Goal: Transaction & Acquisition: Book appointment/travel/reservation

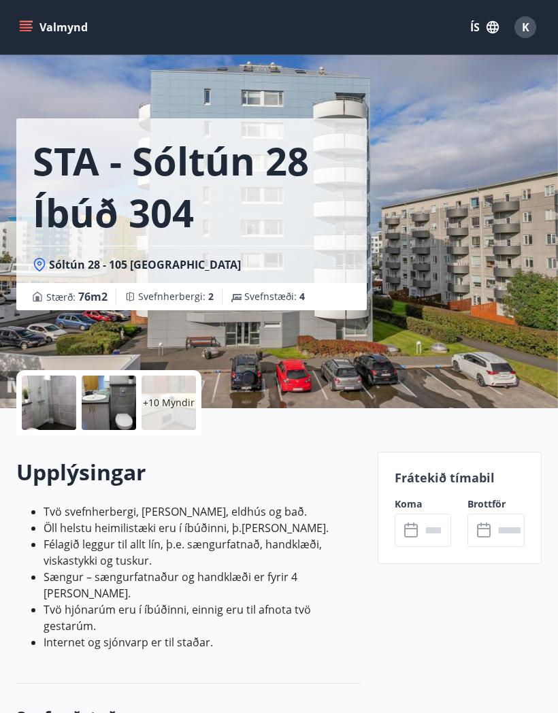
click at [58, 402] on div at bounding box center [49, 403] width 54 height 54
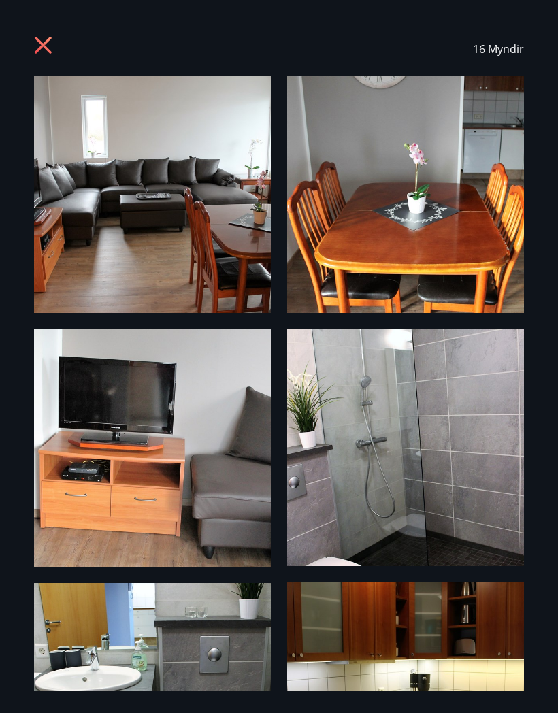
click at [36, 46] on icon at bounding box center [45, 47] width 22 height 22
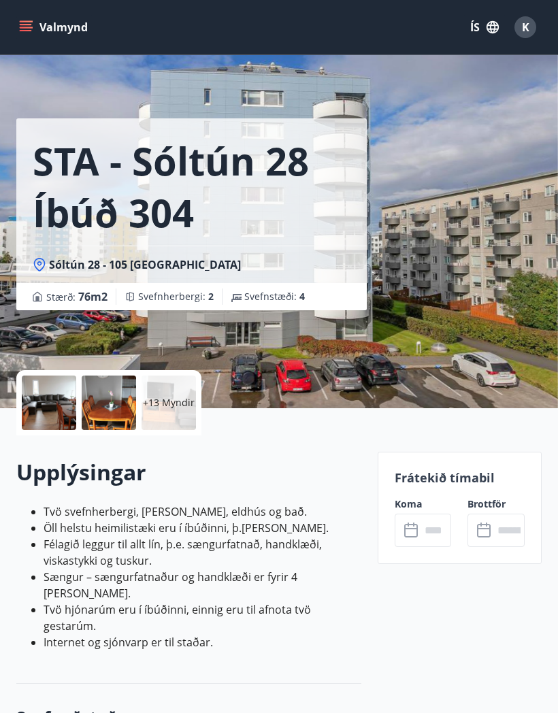
click at [27, 29] on icon "menu" at bounding box center [26, 27] width 14 height 14
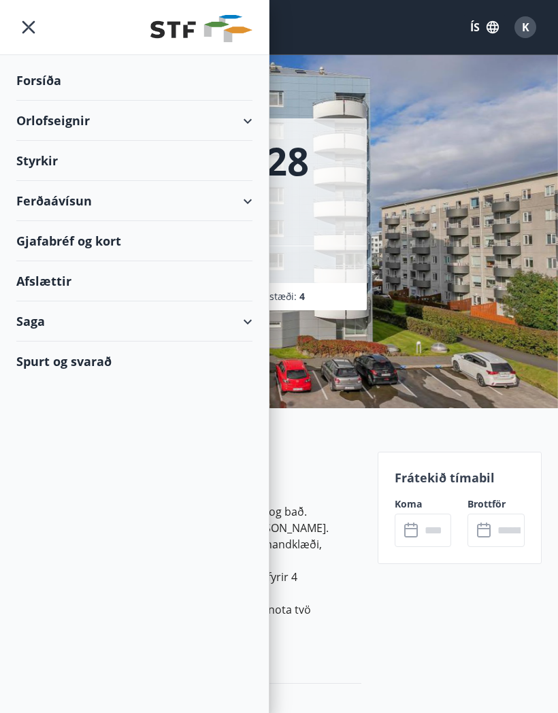
click at [239, 118] on div "Orlofseignir" at bounding box center [134, 121] width 236 height 40
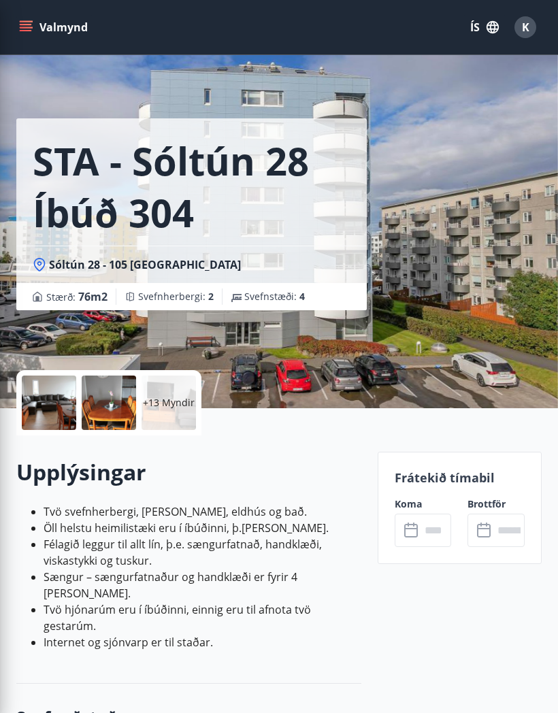
click at [329, 469] on h2 "Upplýsingar" at bounding box center [188, 472] width 345 height 30
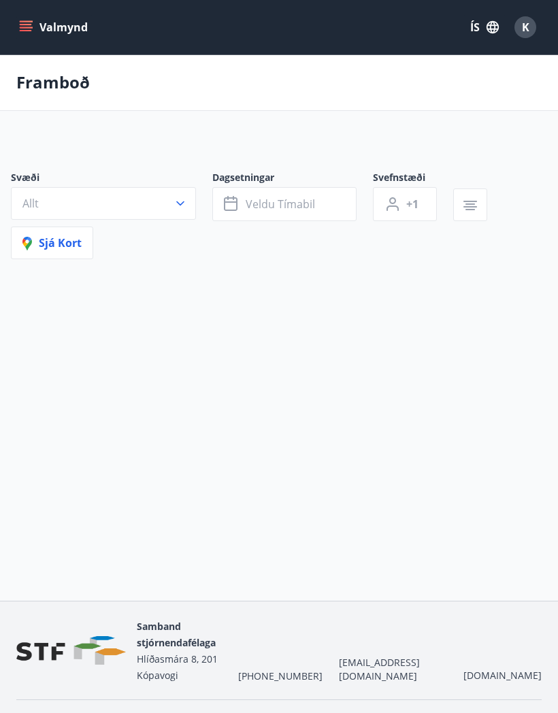
scroll to position [58, 0]
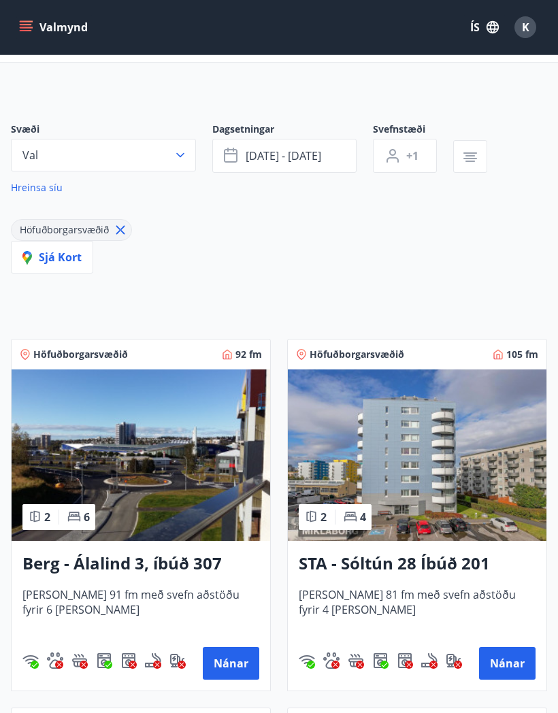
click at [168, 157] on button "Val" at bounding box center [103, 155] width 185 height 33
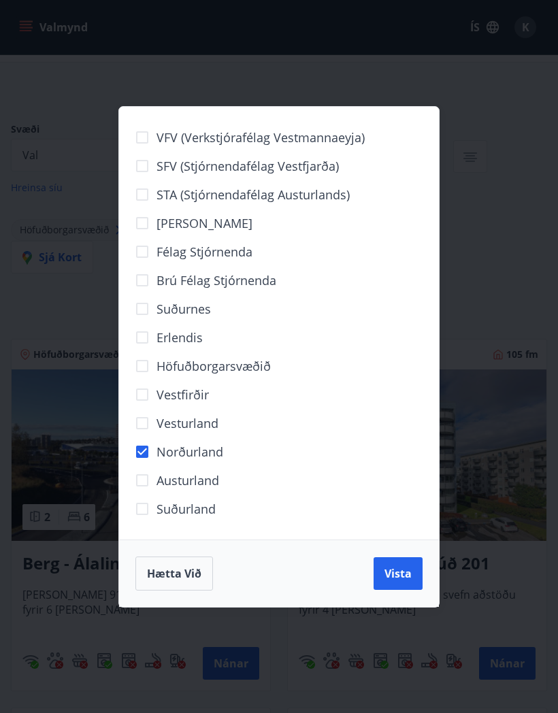
click at [404, 573] on span "Vista" at bounding box center [397, 573] width 27 height 15
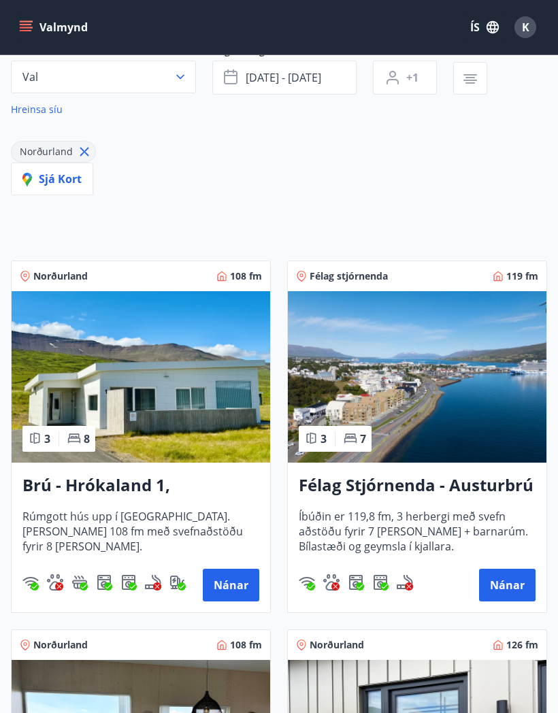
scroll to position [136, 0]
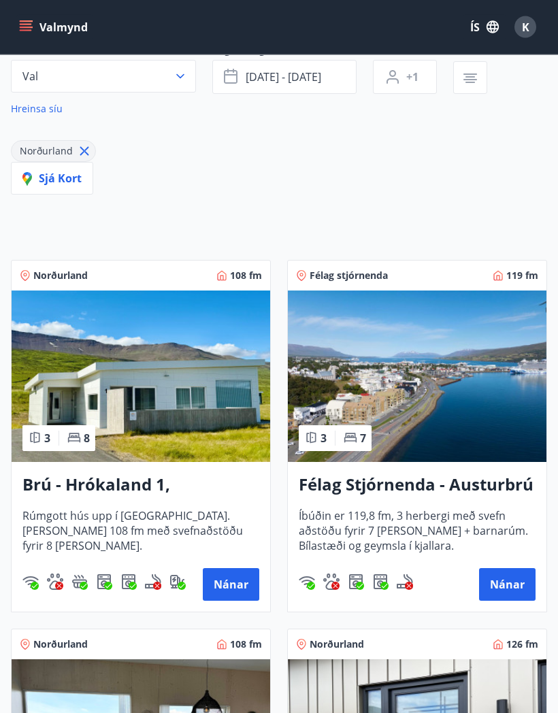
click at [127, 486] on h3 "Brú - Hrókaland 1, [GEOGRAPHIC_DATA]" at bounding box center [140, 486] width 237 height 24
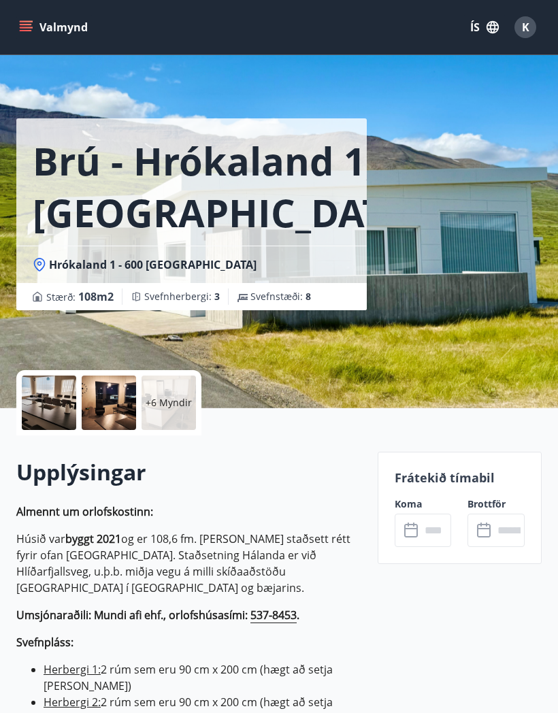
click at [43, 406] on div at bounding box center [49, 403] width 54 height 54
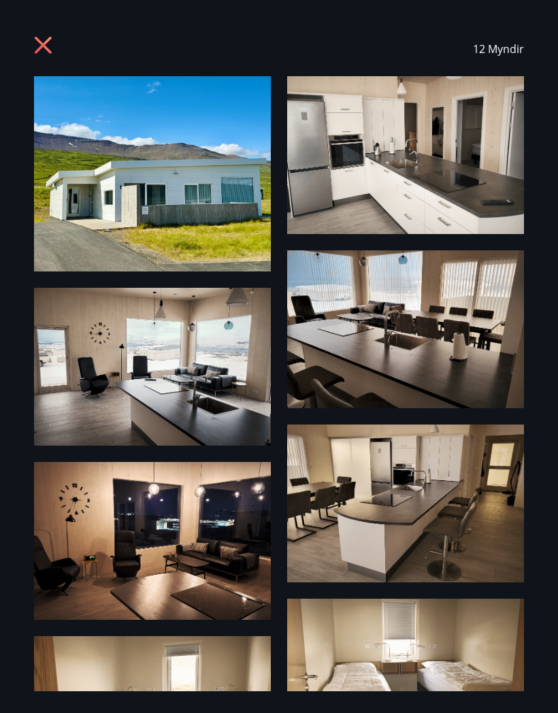
click at [47, 48] on icon at bounding box center [43, 45] width 17 height 17
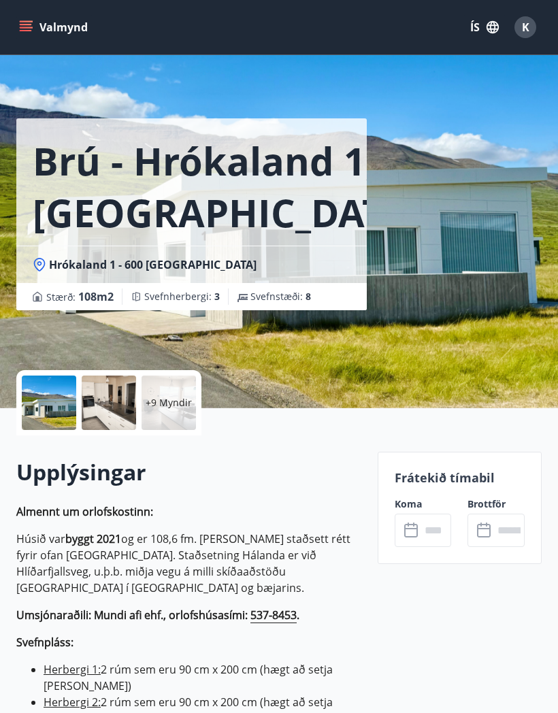
click at [27, 33] on icon "menu" at bounding box center [26, 27] width 14 height 14
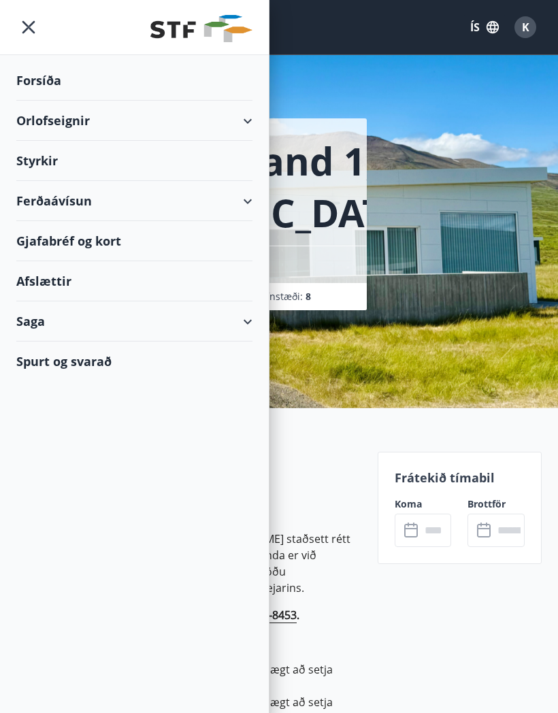
click at [242, 129] on div "Orlofseignir" at bounding box center [134, 121] width 236 height 40
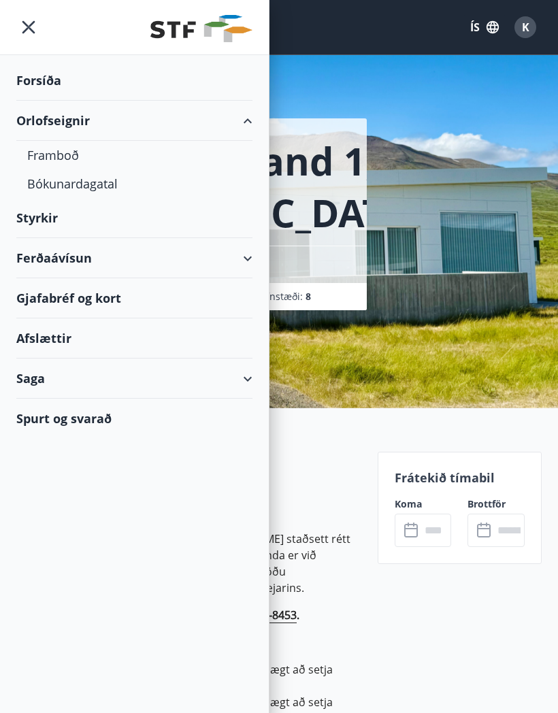
click at [68, 157] on div "Framboð" at bounding box center [134, 155] width 214 height 29
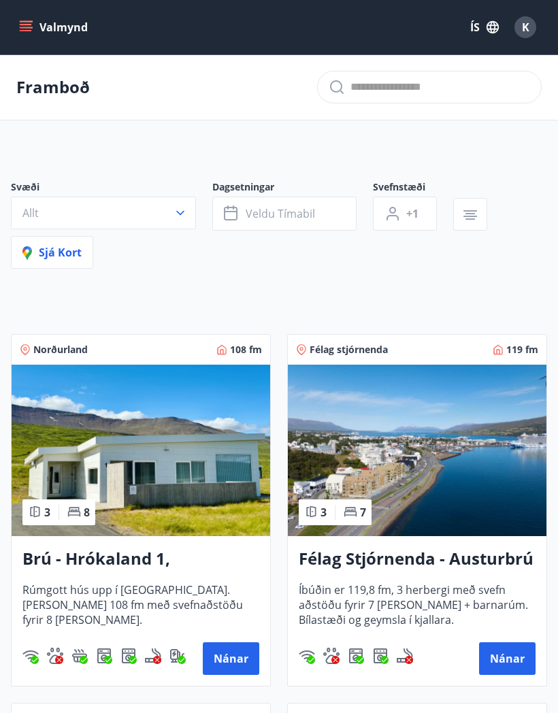
click at [181, 220] on button "Allt" at bounding box center [103, 213] width 185 height 33
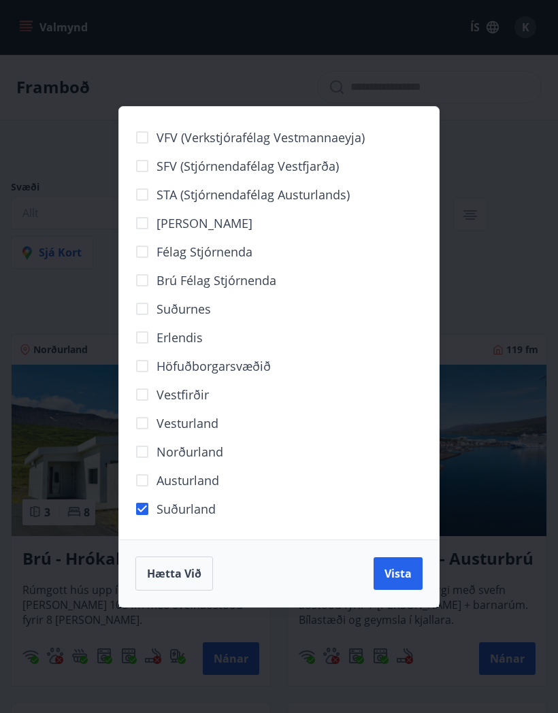
click at [394, 572] on span "Vista" at bounding box center [397, 573] width 27 height 15
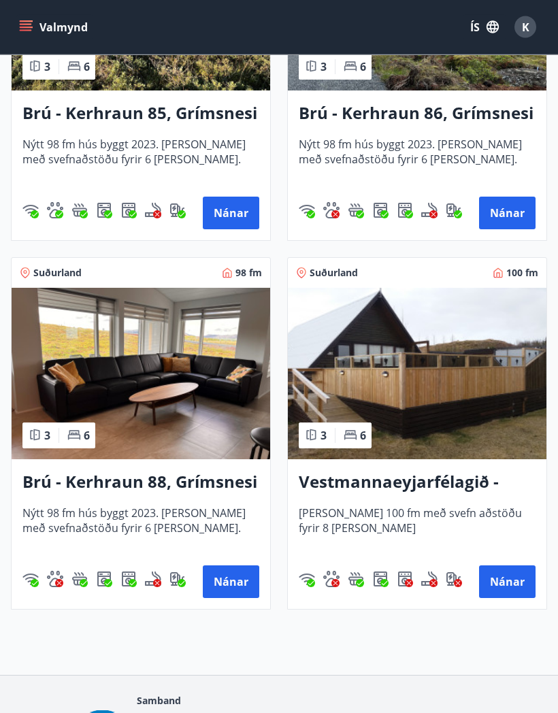
scroll to position [877, 0]
click at [407, 483] on h3 "Vestmannaeyjarfélagið - Flúðir" at bounding box center [417, 482] width 237 height 24
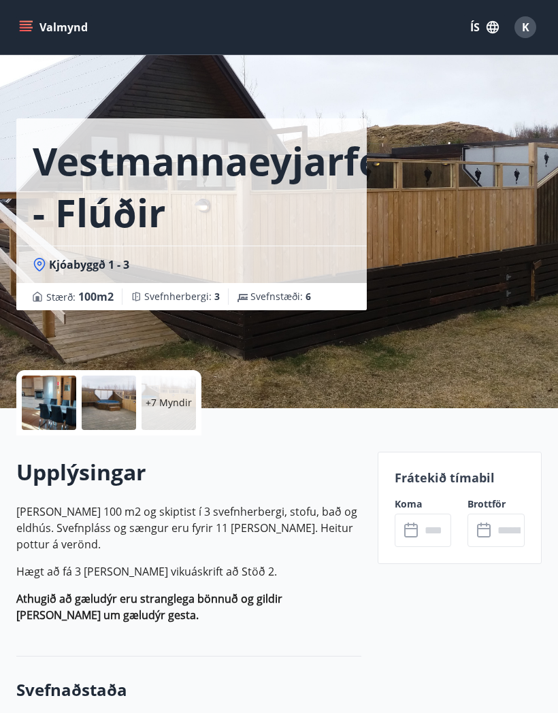
click at [421, 529] on input "text" at bounding box center [436, 530] width 31 height 33
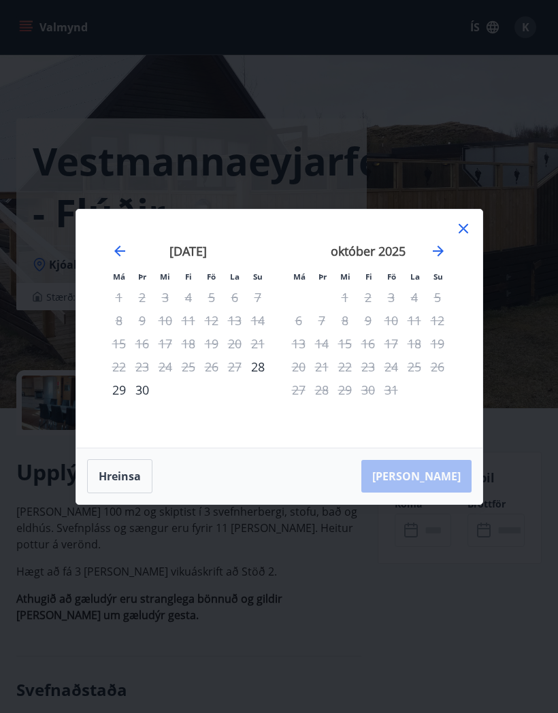
click at [461, 231] on icon at bounding box center [463, 228] width 16 height 16
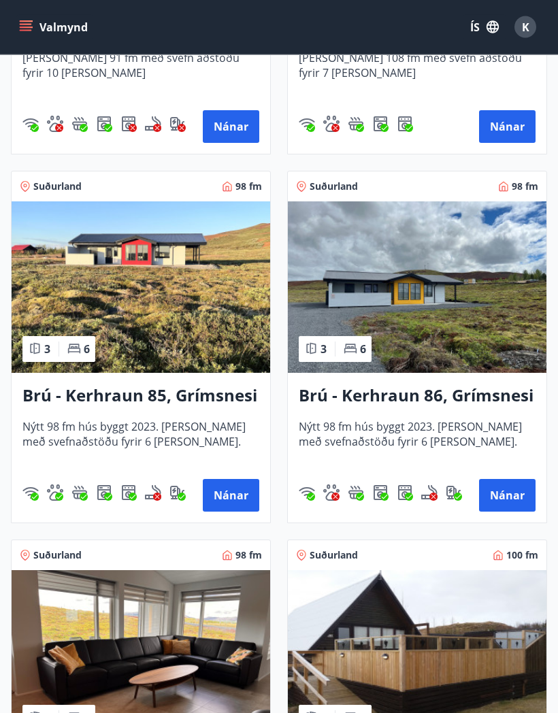
scroll to position [595, 0]
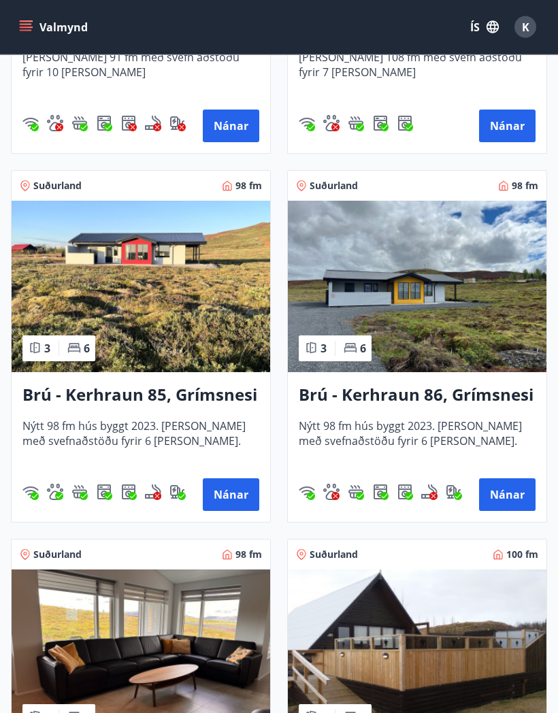
click at [110, 391] on h3 "Brú - Kerhraun 85, Grímsnesi (rautt hús) (gæludýr velkomin)" at bounding box center [140, 396] width 237 height 24
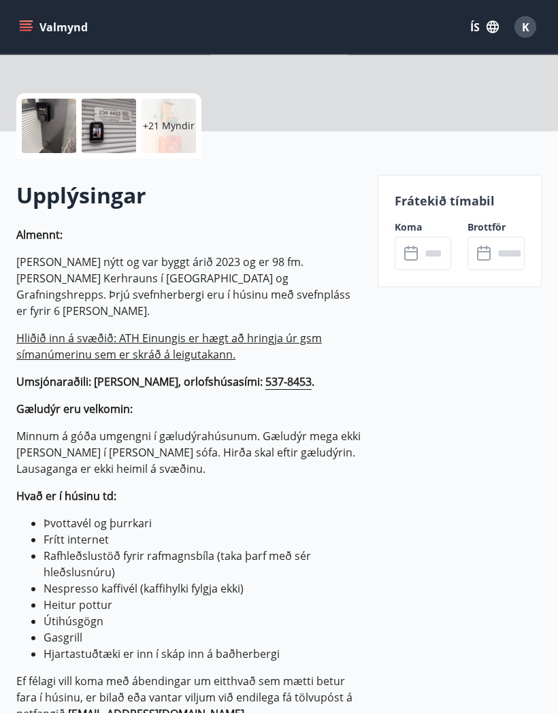
scroll to position [277, 0]
click at [410, 258] on icon at bounding box center [412, 254] width 16 height 16
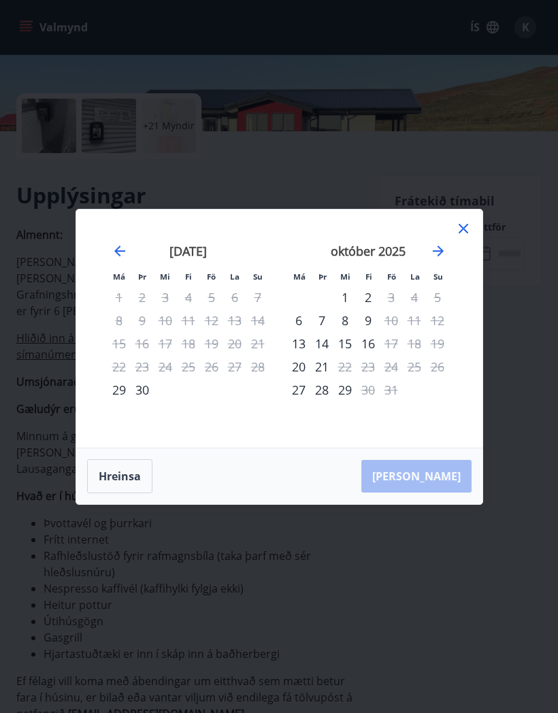
click at [463, 237] on icon at bounding box center [463, 228] width 16 height 16
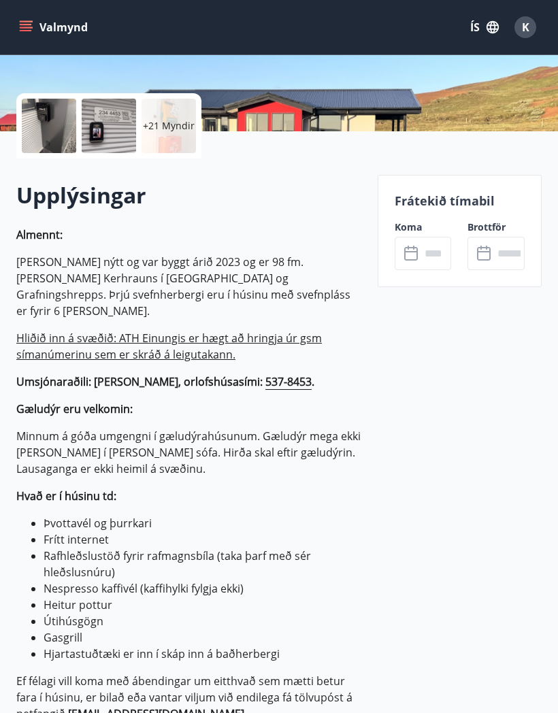
scroll to position [290, 0]
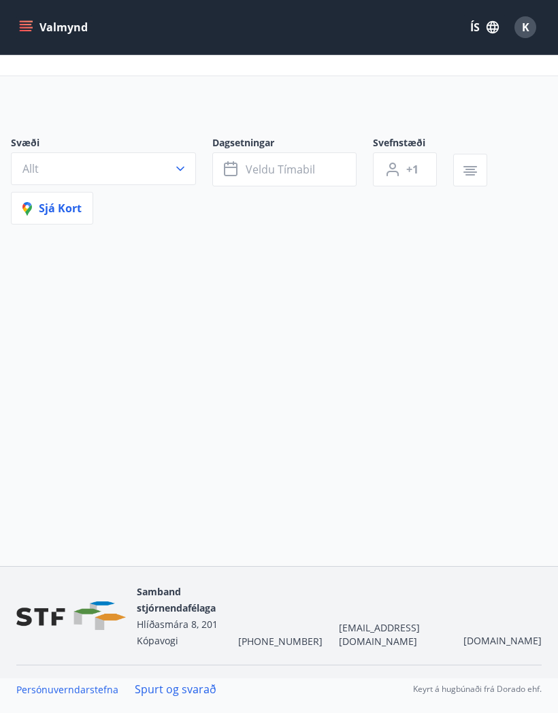
scroll to position [58, 0]
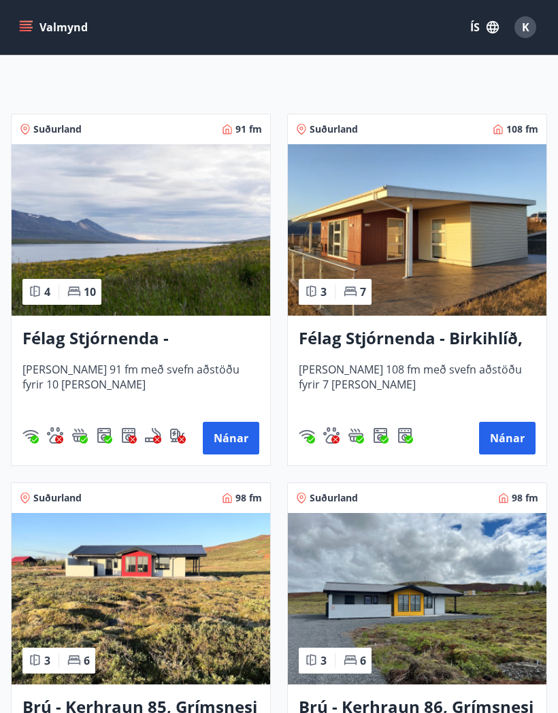
click at [104, 340] on h3 "Félag Stjórnenda - Öldubyggð 5" at bounding box center [140, 339] width 237 height 24
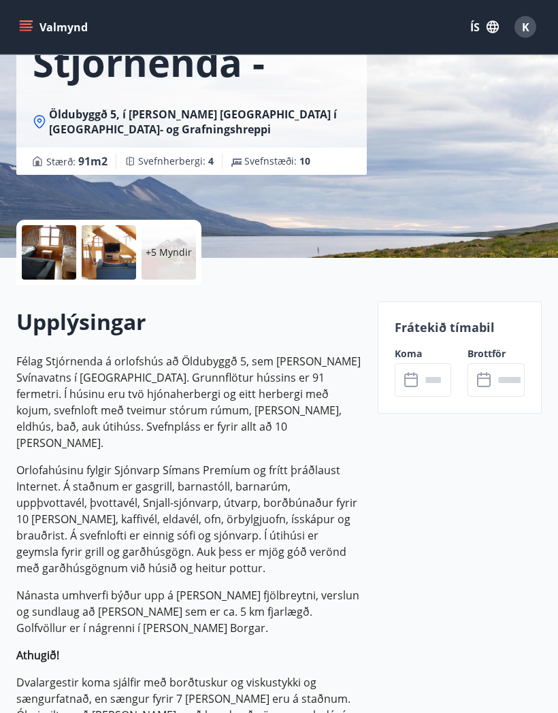
scroll to position [150, 0]
click at [416, 378] on icon at bounding box center [411, 378] width 14 height 1
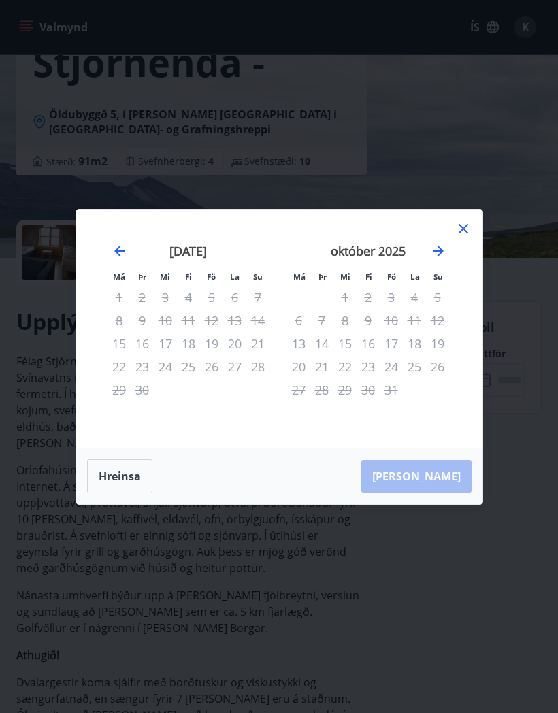
click at [463, 237] on icon at bounding box center [463, 228] width 16 height 16
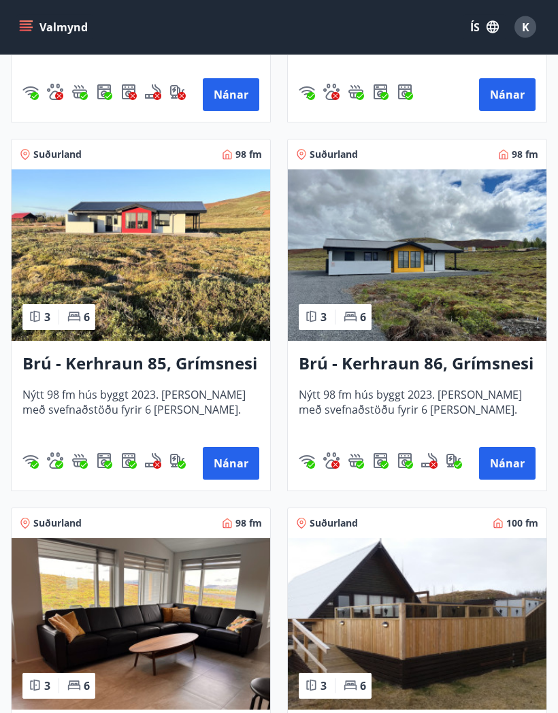
scroll to position [627, 0]
click at [428, 368] on h3 "Brú - Kerhraun 86, Grímsnesi (gult hús)" at bounding box center [417, 364] width 237 height 24
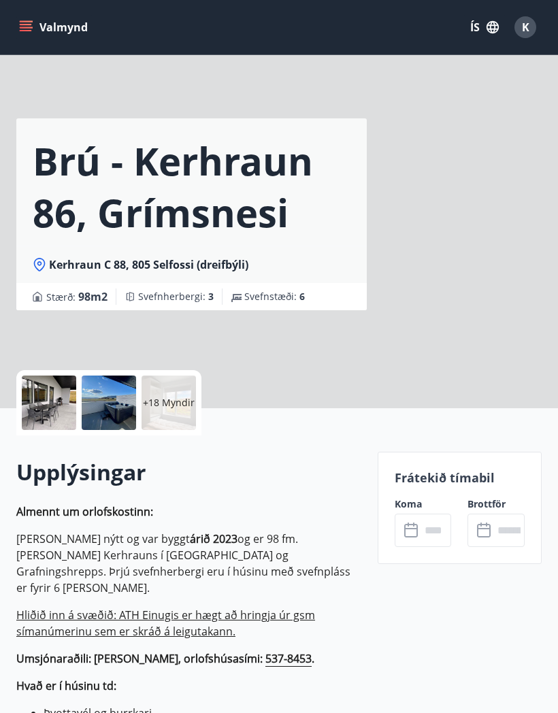
click at [416, 523] on icon at bounding box center [412, 531] width 16 height 16
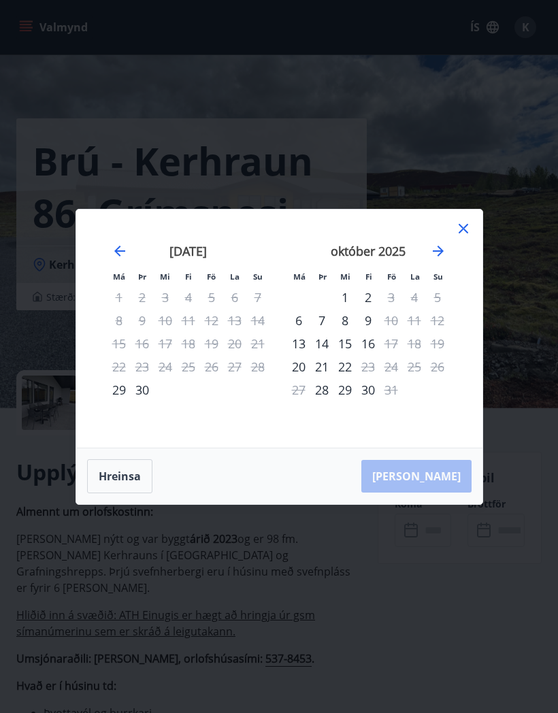
click at [463, 233] on icon at bounding box center [463, 228] width 16 height 16
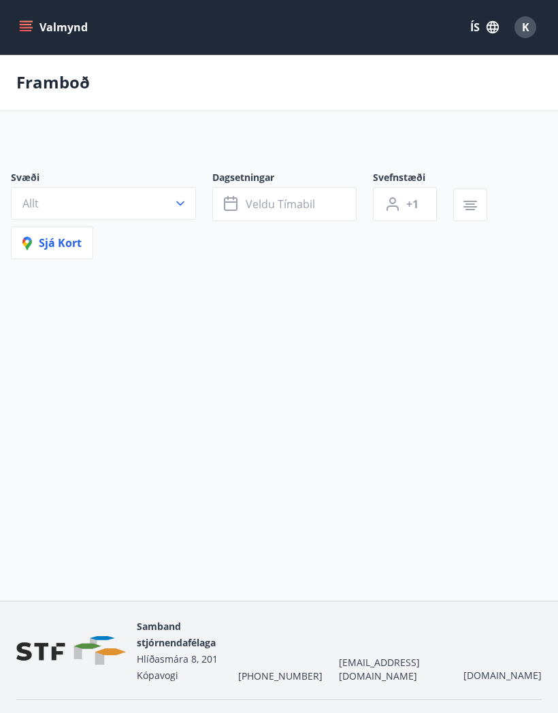
scroll to position [58, 0]
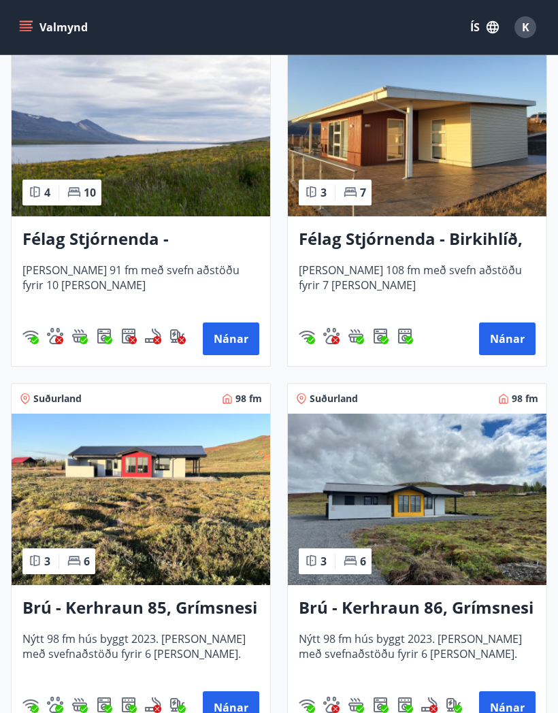
click at [404, 240] on h3 "Félag Stjórnenda - Birkihlíð, [GEOGRAPHIC_DATA]" at bounding box center [417, 239] width 237 height 24
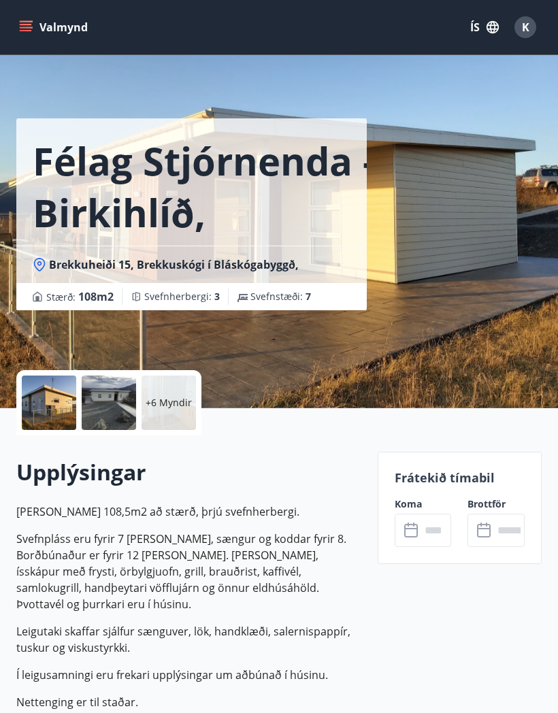
click at [421, 524] on input "text" at bounding box center [436, 530] width 31 height 33
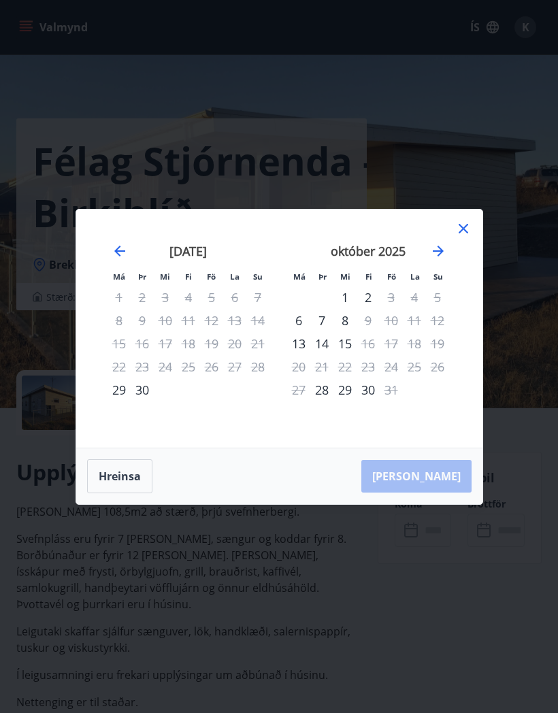
click at [467, 227] on icon at bounding box center [463, 228] width 16 height 16
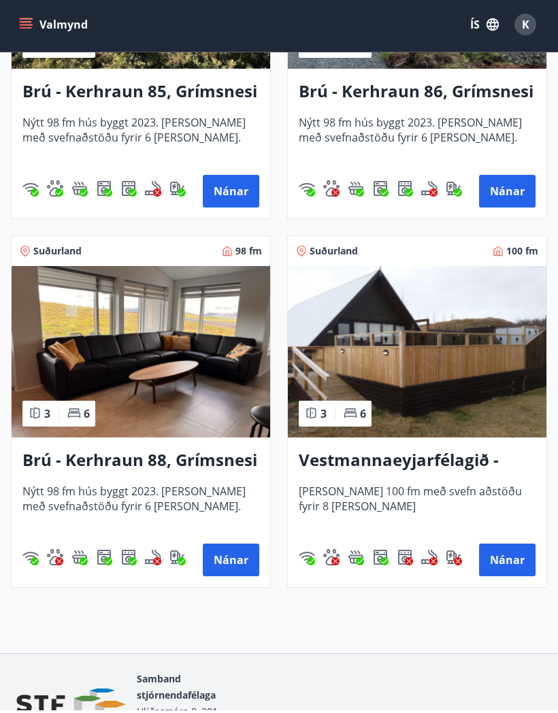
scroll to position [953, 0]
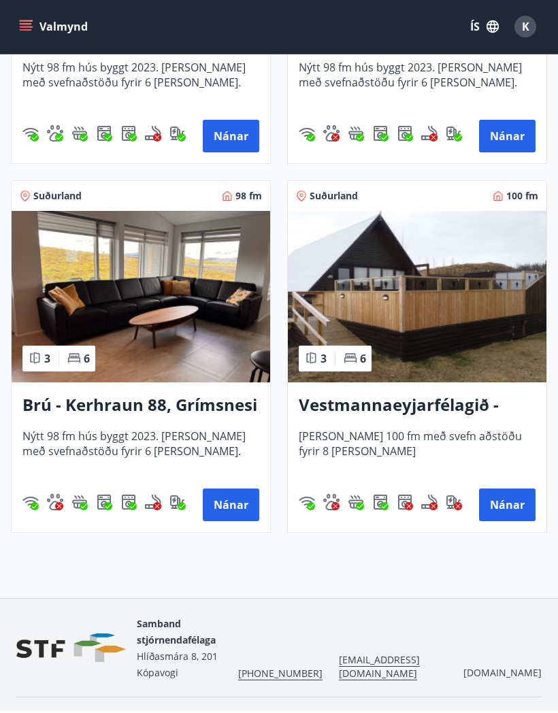
click at [161, 401] on h3 "Brú - Kerhraun 88, Grímsnesi (grænt hús)" at bounding box center [140, 406] width 237 height 24
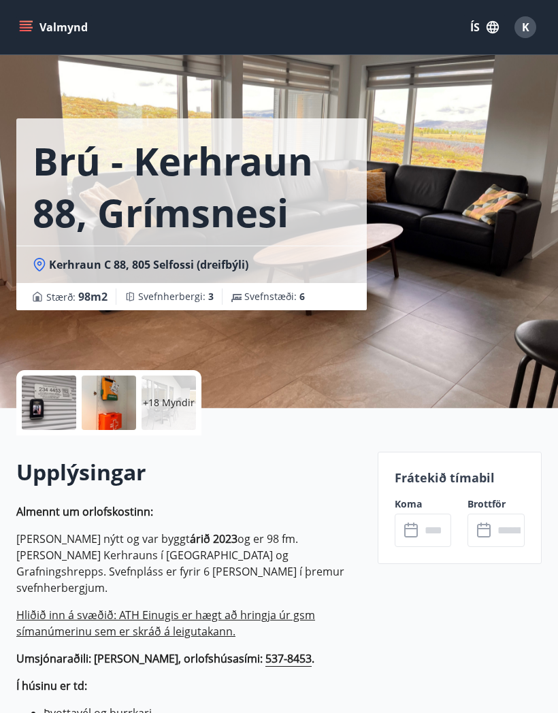
click at [412, 523] on icon at bounding box center [412, 531] width 16 height 16
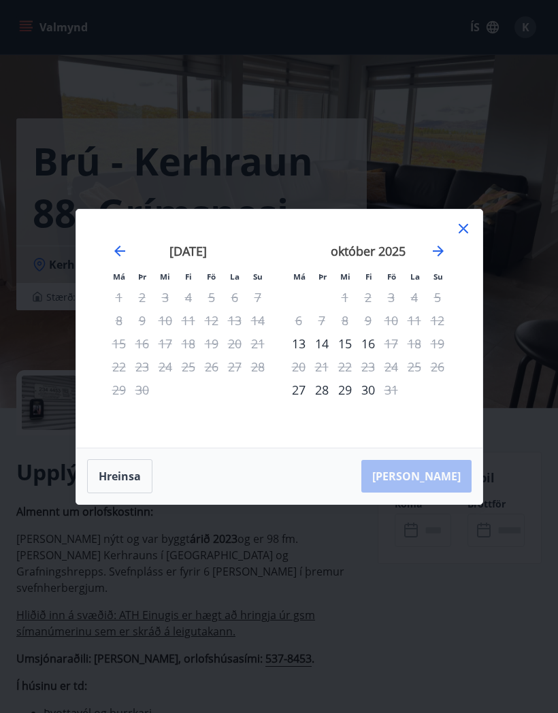
click at [465, 294] on div "[DATE] 1 2 3 4 5 6 7 8 9 10 11 12 13 14 15 16 17 18 19 20 21 22 23 24 25 26 27 …" at bounding box center [459, 337] width 721 height 223
click at [464, 290] on div "[DATE] 1 2 3 4 5 6 7 8 9 10 11 12 13 14 15 16 17 18 19 20 21 22 23 24 25 26 27 …" at bounding box center [459, 337] width 721 height 223
click at [459, 292] on div "[DATE] 1 2 3 4 5 6 7 8 9 10 11 12 13 14 15 16 17 18 19 20 21 22 23 24 25 26 27 …" at bounding box center [459, 337] width 721 height 223
click at [461, 283] on div "[DATE] 1 2 3 4 5 6 7 8 9 10 11 12 13 14 15 16 17 18 19 20 21 22 23 24 25 26 27 …" at bounding box center [459, 337] width 721 height 223
click at [463, 289] on div "[DATE] 1 2 3 4 5 6 7 8 9 10 11 12 13 14 15 16 17 18 19 20 21 22 23 24 25 26 27 …" at bounding box center [459, 337] width 721 height 223
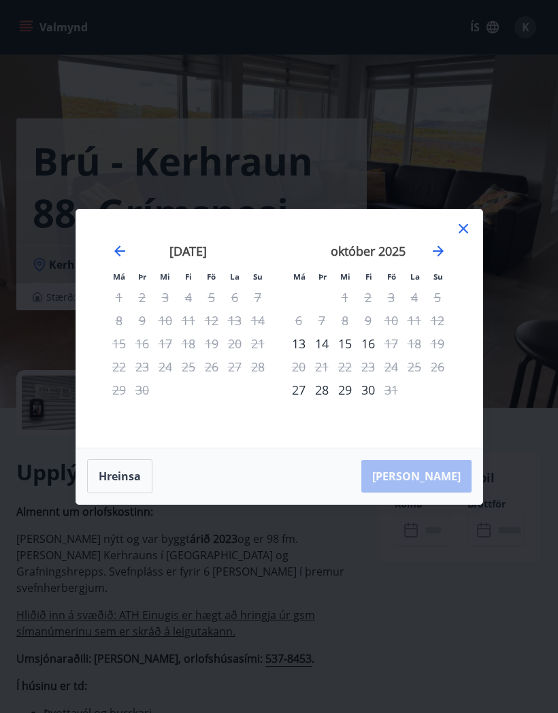
click at [521, 306] on div "Má Þr Mi Fi Fö La Su Má Þr Mi Fi Fö La Su [DATE] 1 2 3 4 5 6 7 8 9 10 11 12 13 …" at bounding box center [279, 356] width 558 height 713
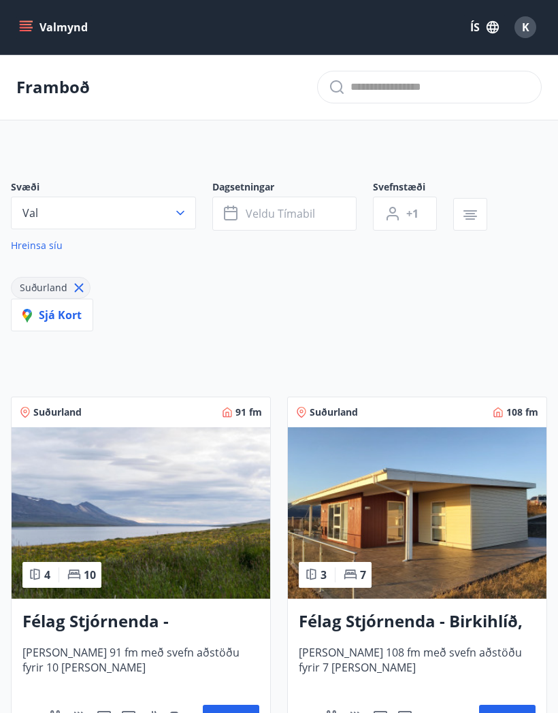
click at [21, 27] on icon "menu" at bounding box center [27, 27] width 15 height 1
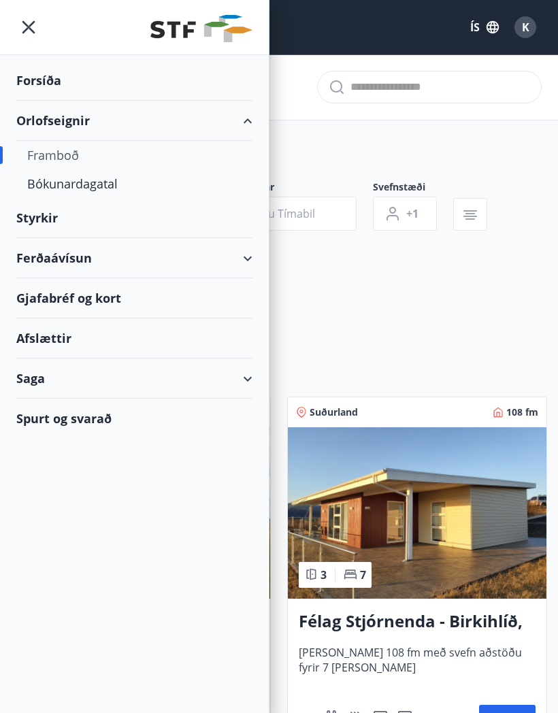
click at [46, 337] on div "Afslættir" at bounding box center [134, 338] width 236 height 40
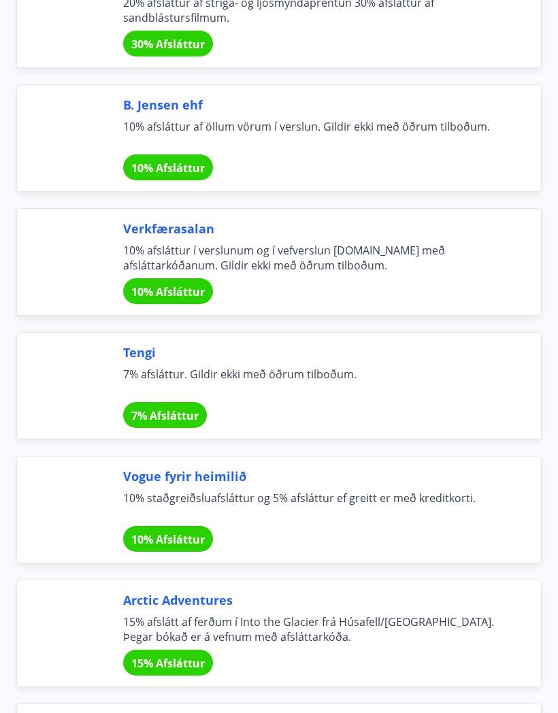
scroll to position [4468, 0]
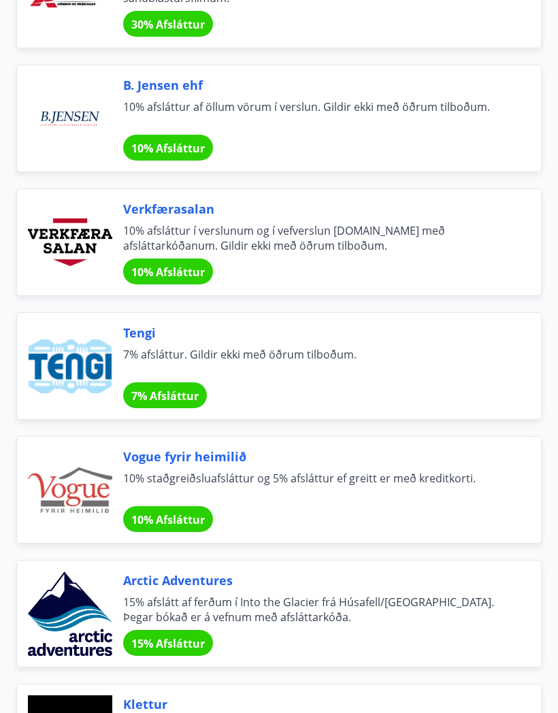
click at [161, 275] on span "10% Afsláttur" at bounding box center [167, 272] width 73 height 15
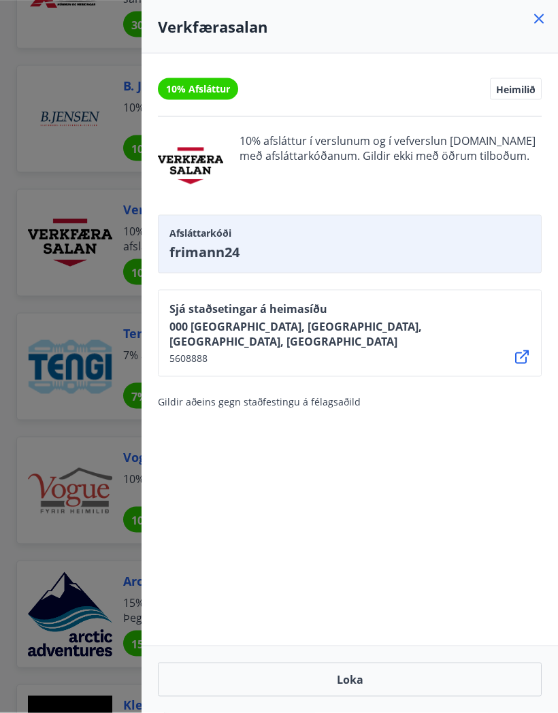
scroll to position [4469, 0]
click at [542, 19] on icon at bounding box center [539, 19] width 16 height 16
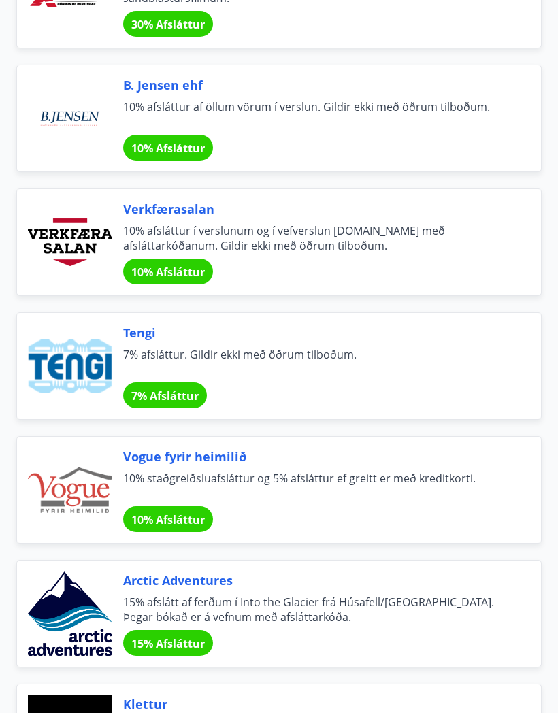
click at [163, 395] on span "7% Afsláttur" at bounding box center [164, 396] width 67 height 15
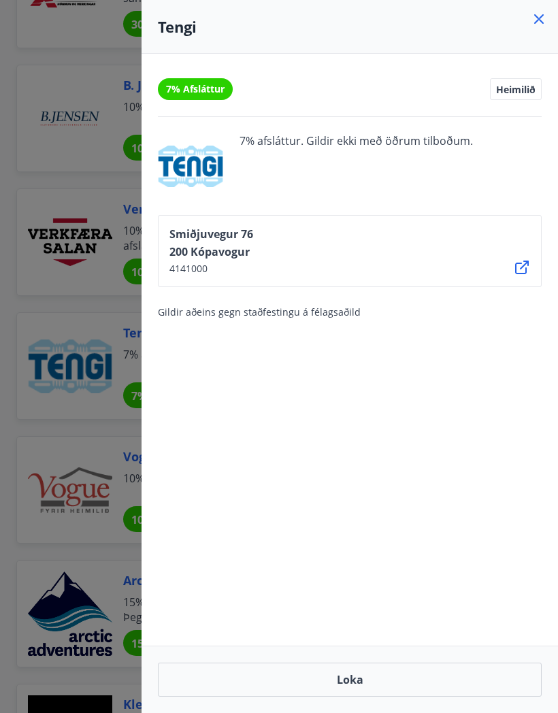
click at [533, 19] on icon at bounding box center [539, 19] width 16 height 16
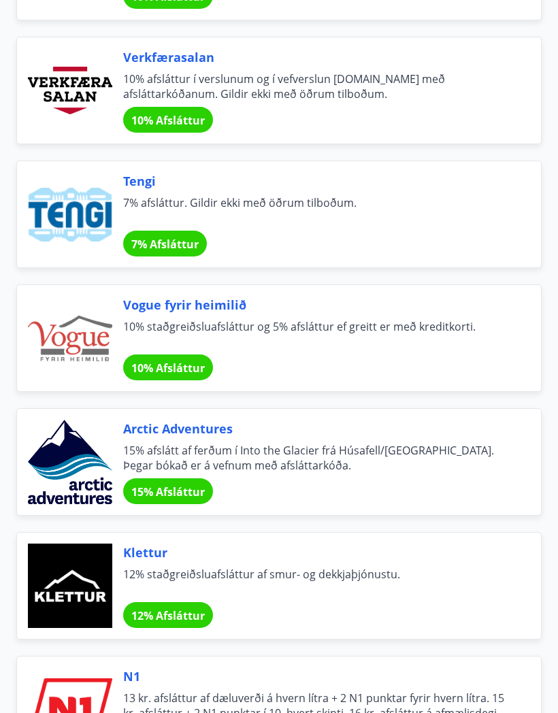
scroll to position [4658, 0]
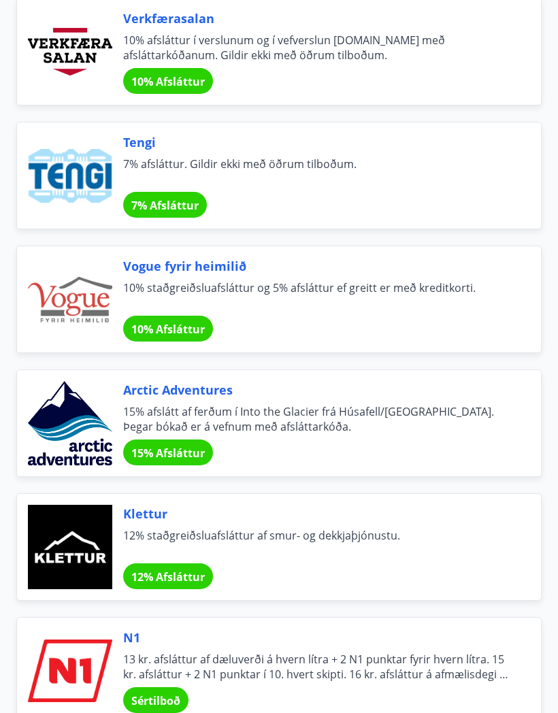
click at [159, 331] on span "10% Afsláttur" at bounding box center [167, 330] width 73 height 15
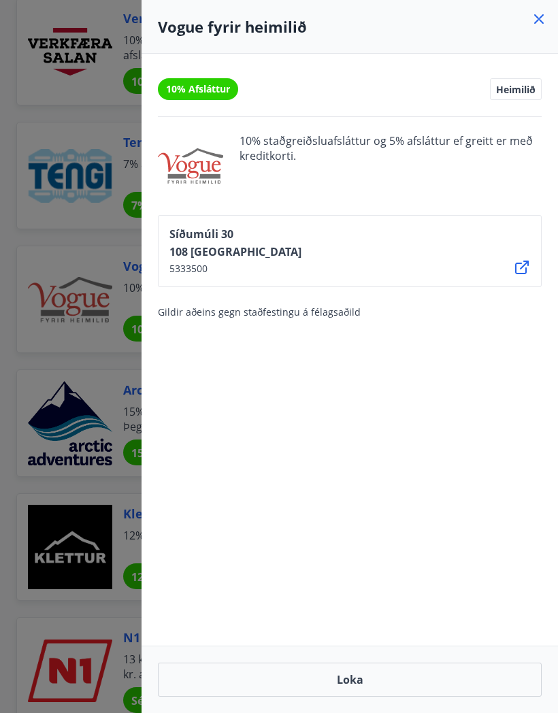
click at [531, 18] on icon at bounding box center [539, 19] width 16 height 16
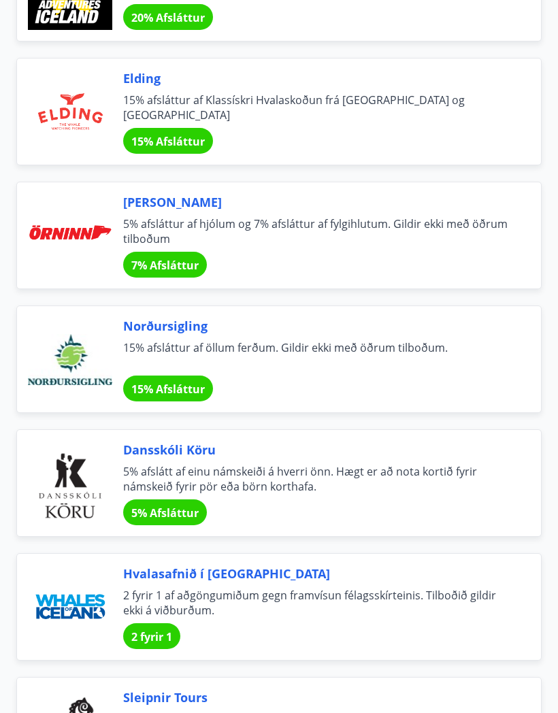
scroll to position [6592, 0]
